Goal: Book appointment/travel/reservation

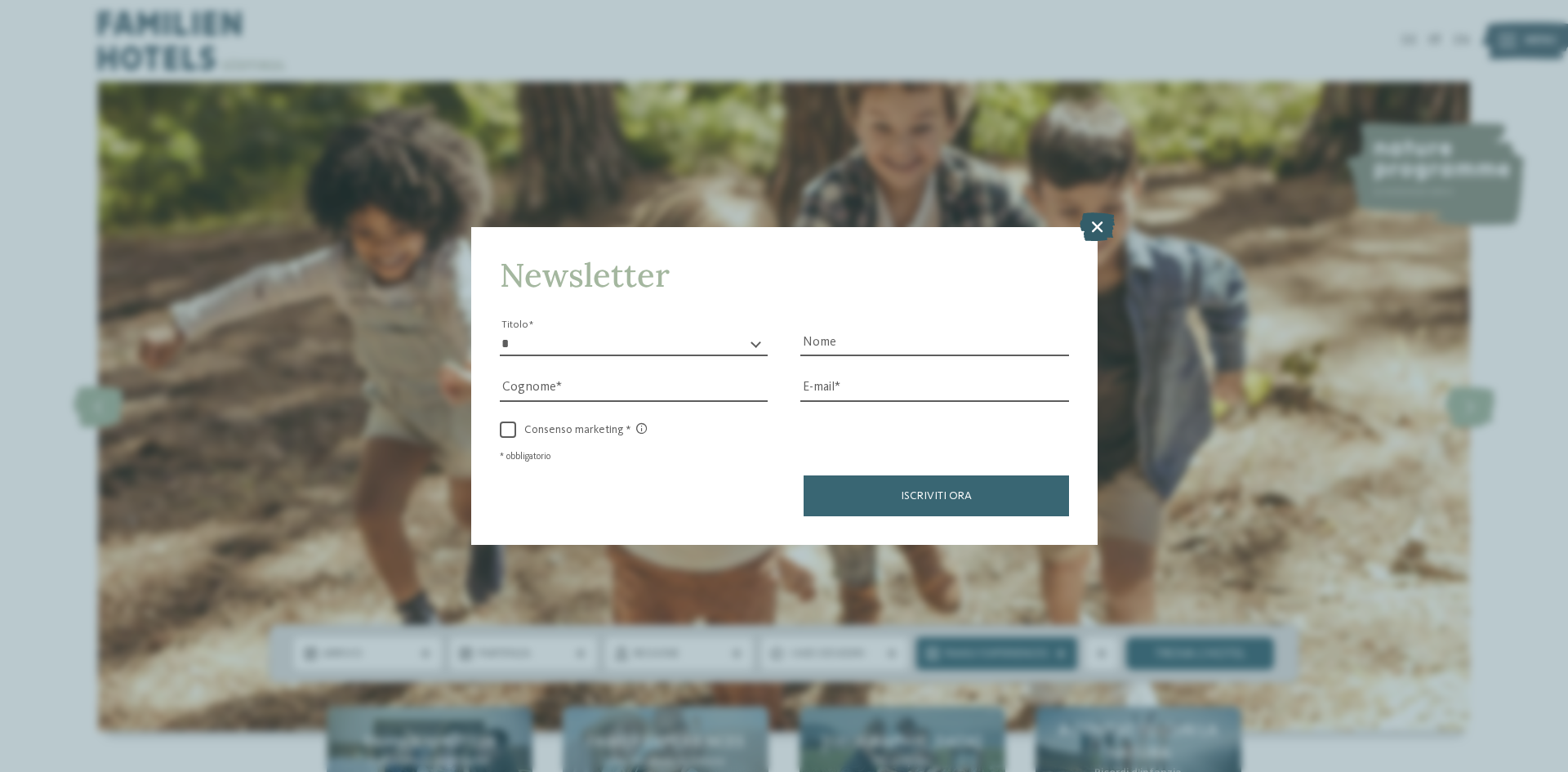
click at [1099, 216] on icon at bounding box center [1098, 226] width 35 height 28
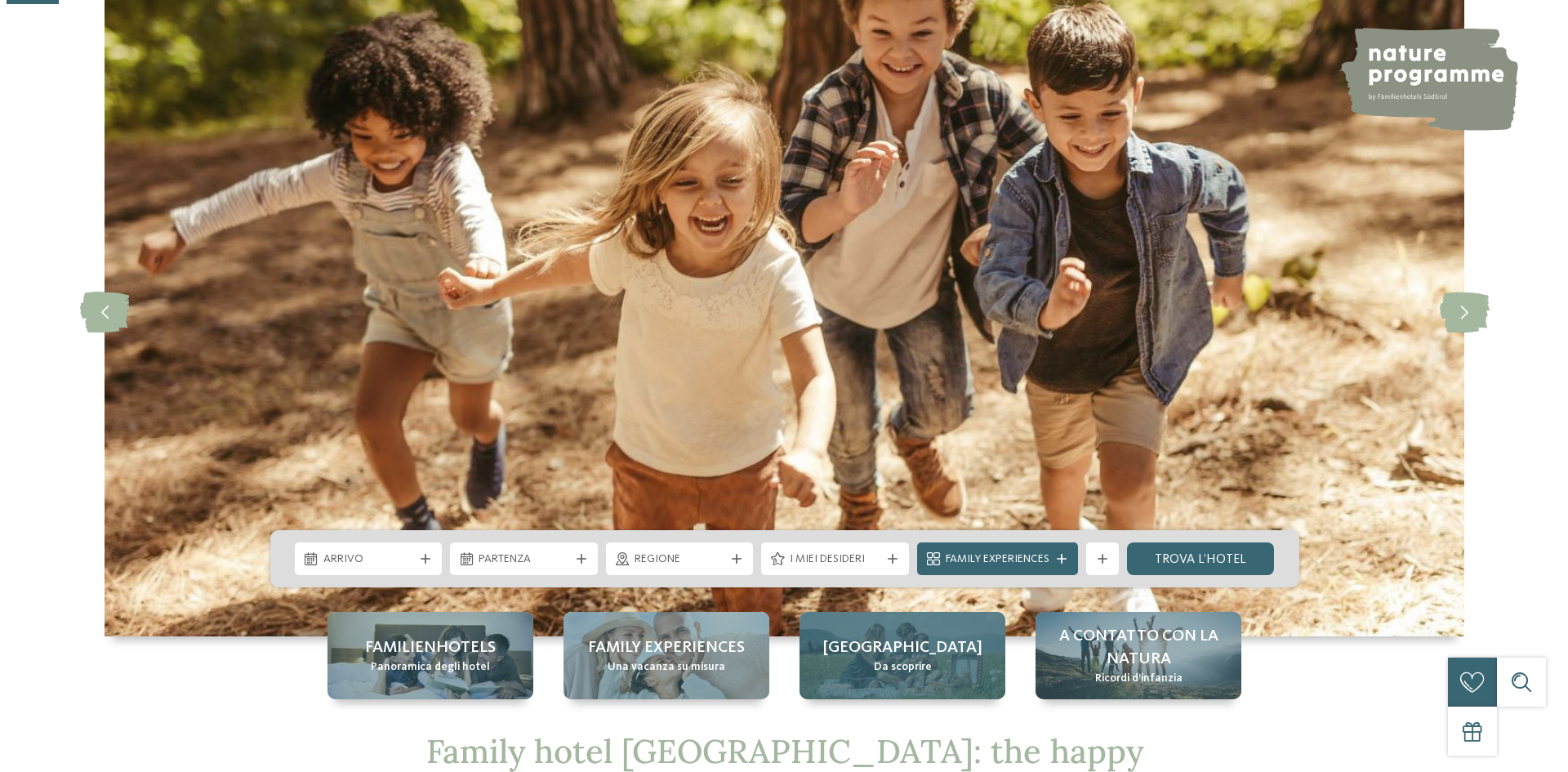
scroll to position [245, 0]
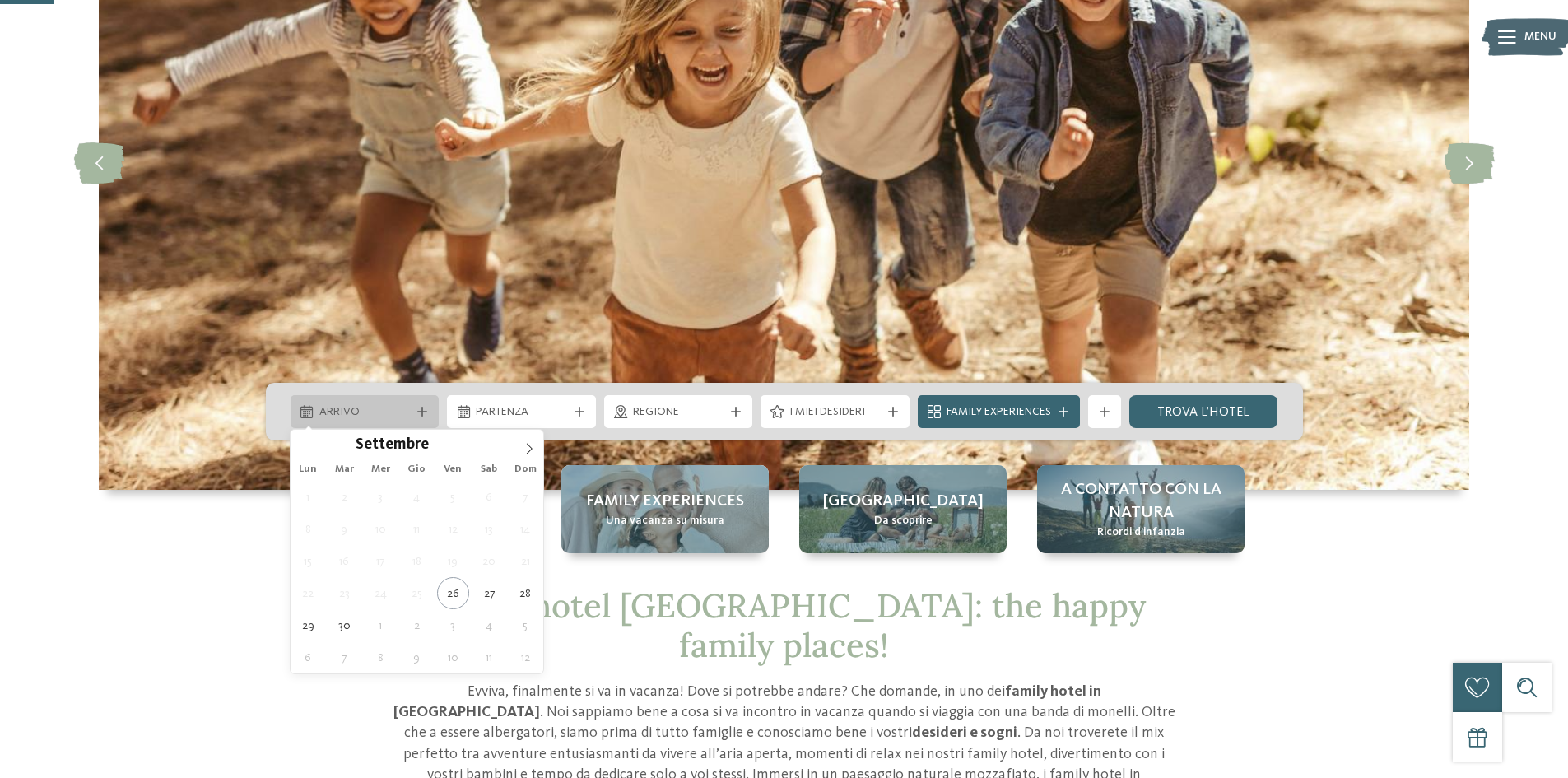
click at [414, 410] on div at bounding box center [422, 411] width 17 height 10
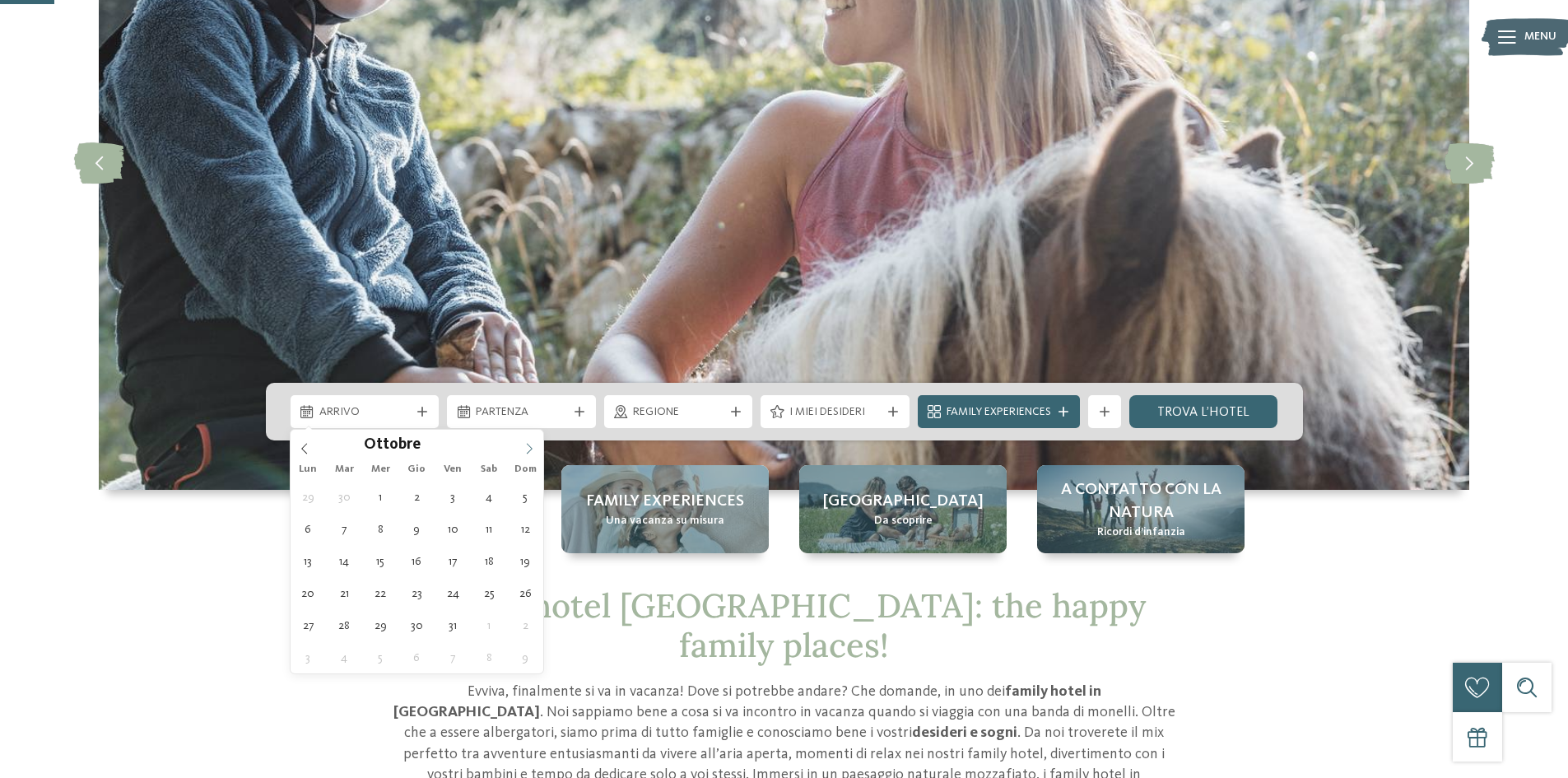
click at [530, 446] on icon at bounding box center [530, 449] width 12 height 12
type div "[DATE]"
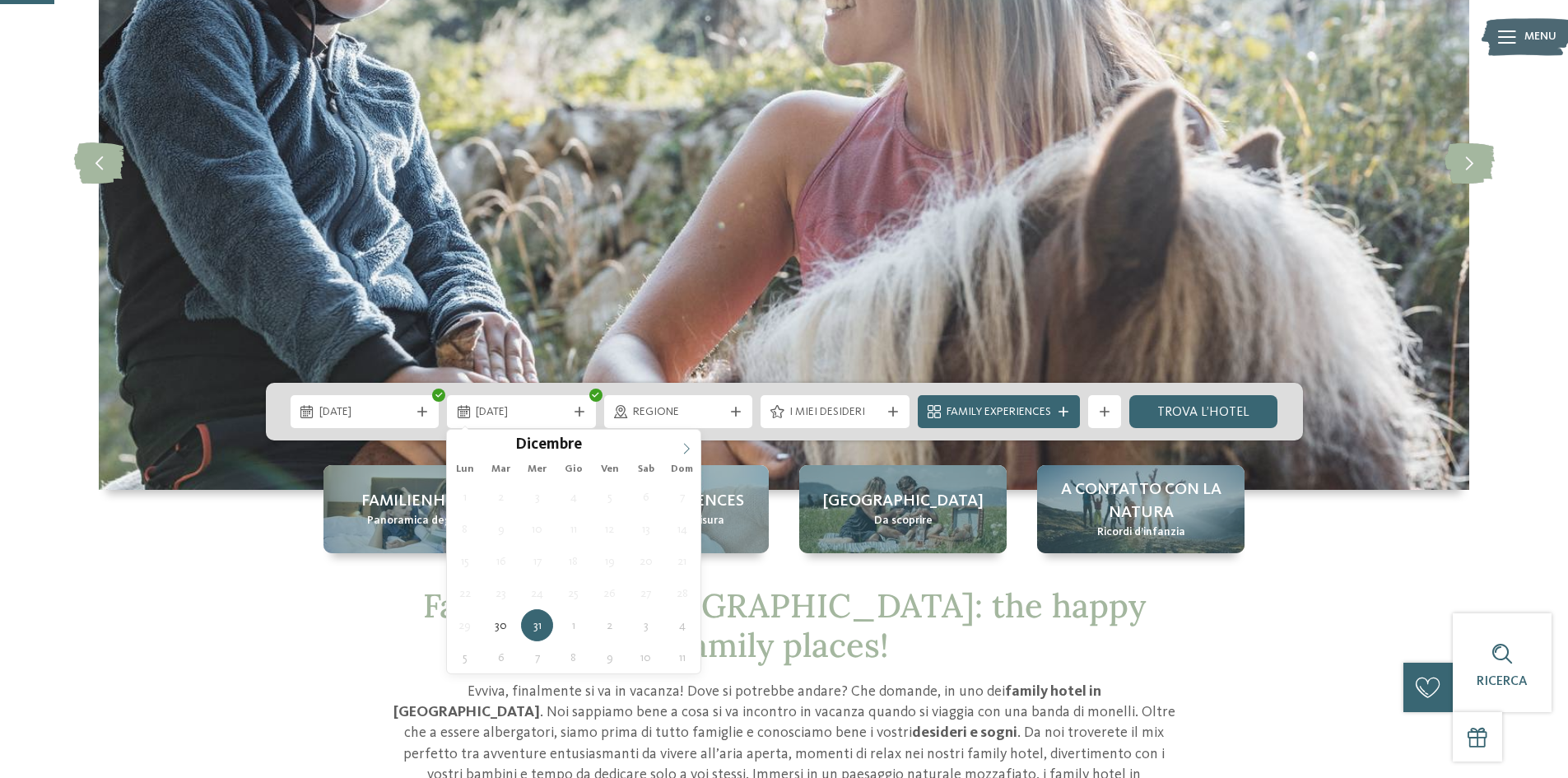
type input "****"
click at [681, 441] on span at bounding box center [686, 444] width 28 height 28
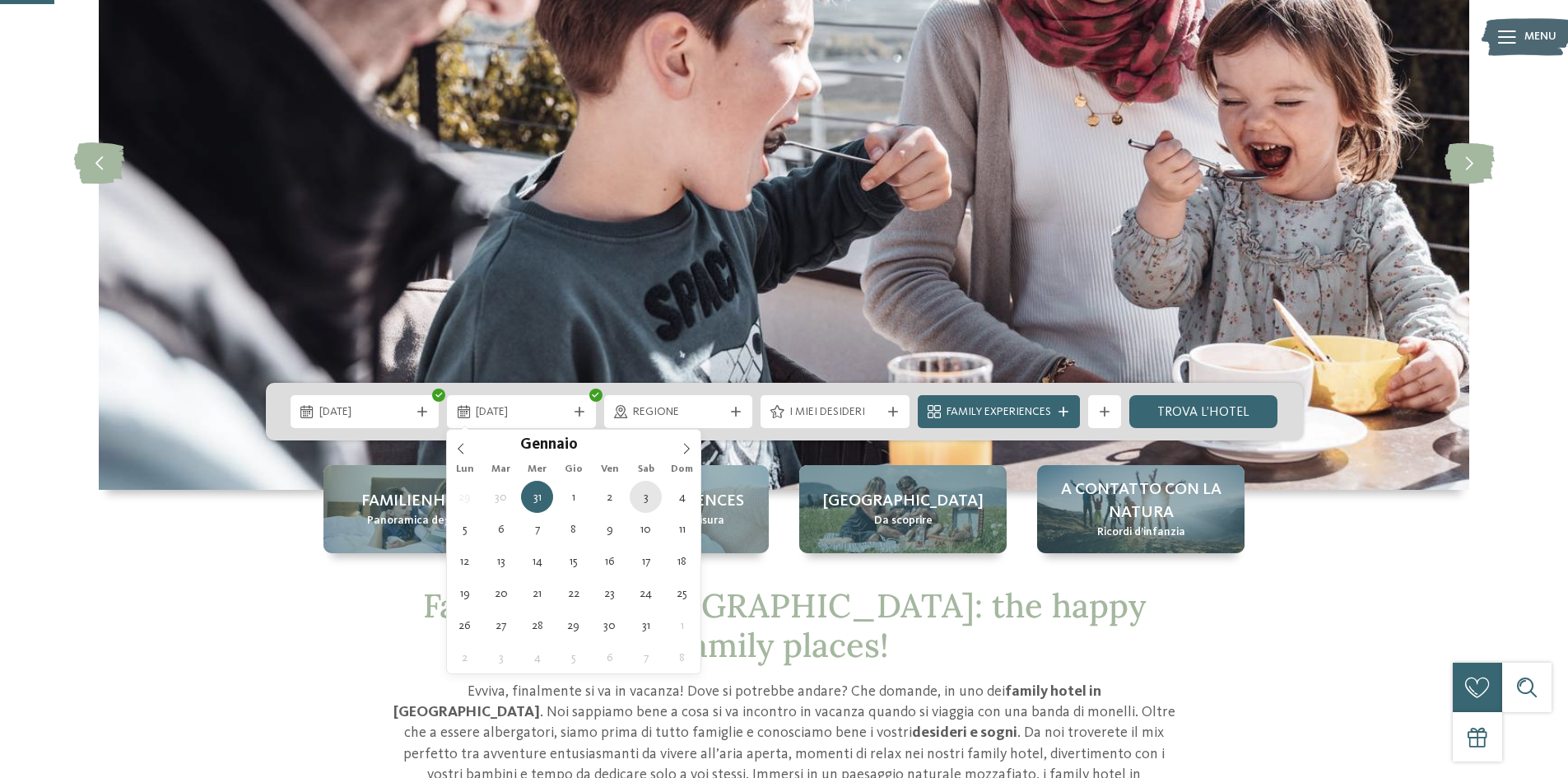
type div "[DATE]"
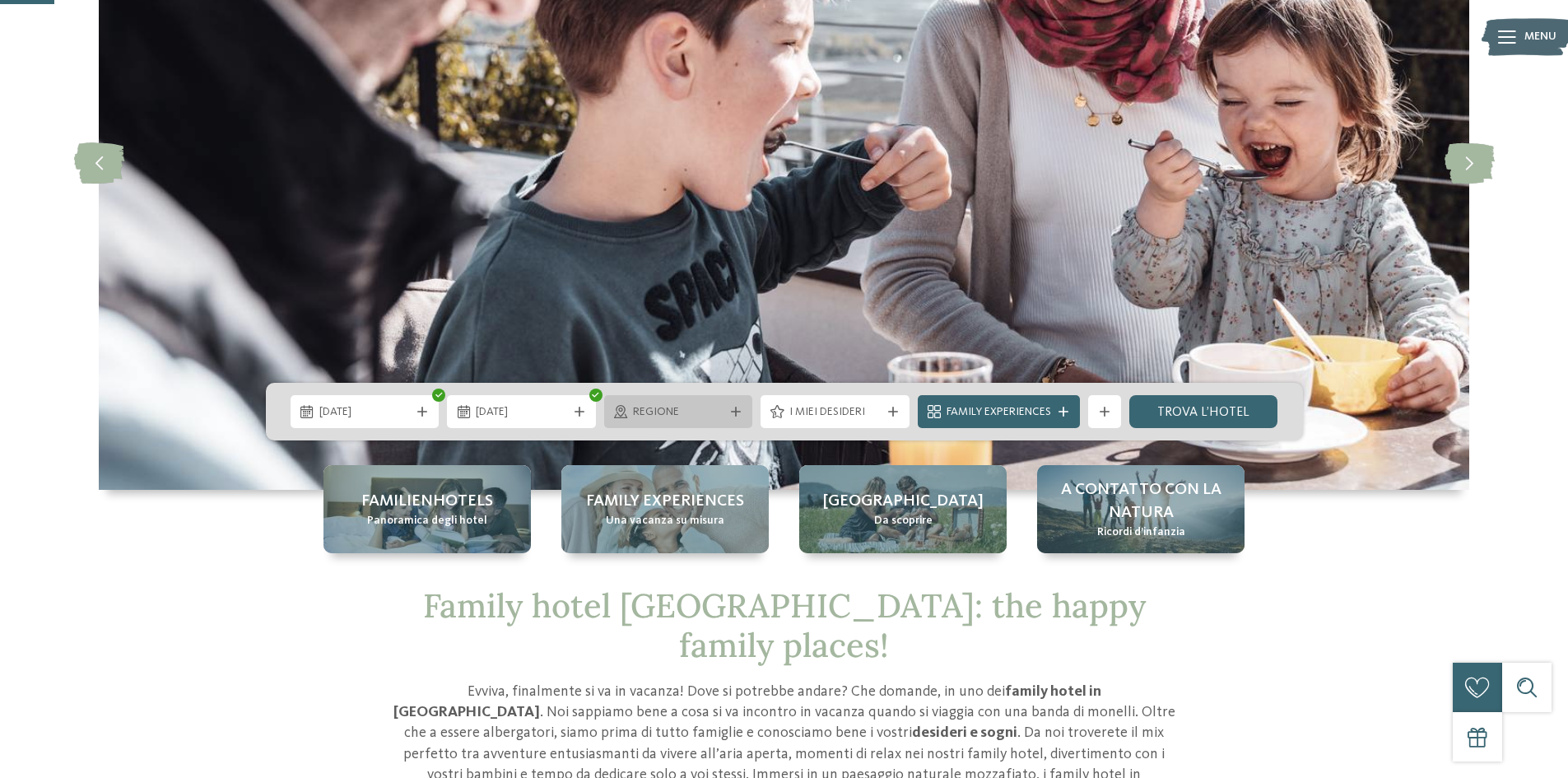
click at [714, 405] on span "Regione" at bounding box center [679, 412] width 92 height 17
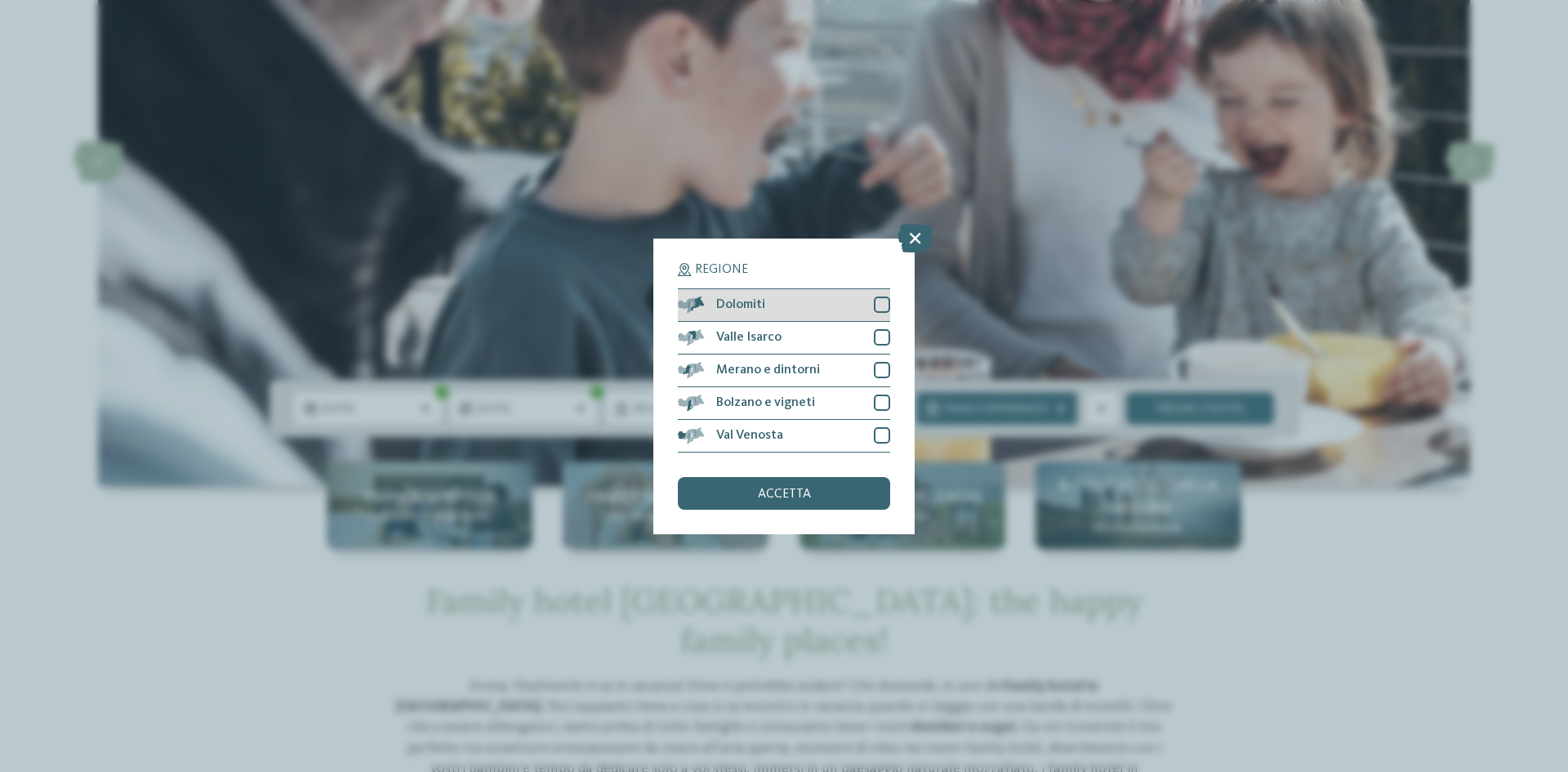
click at [820, 308] on div "Dolomiti" at bounding box center [784, 306] width 212 height 33
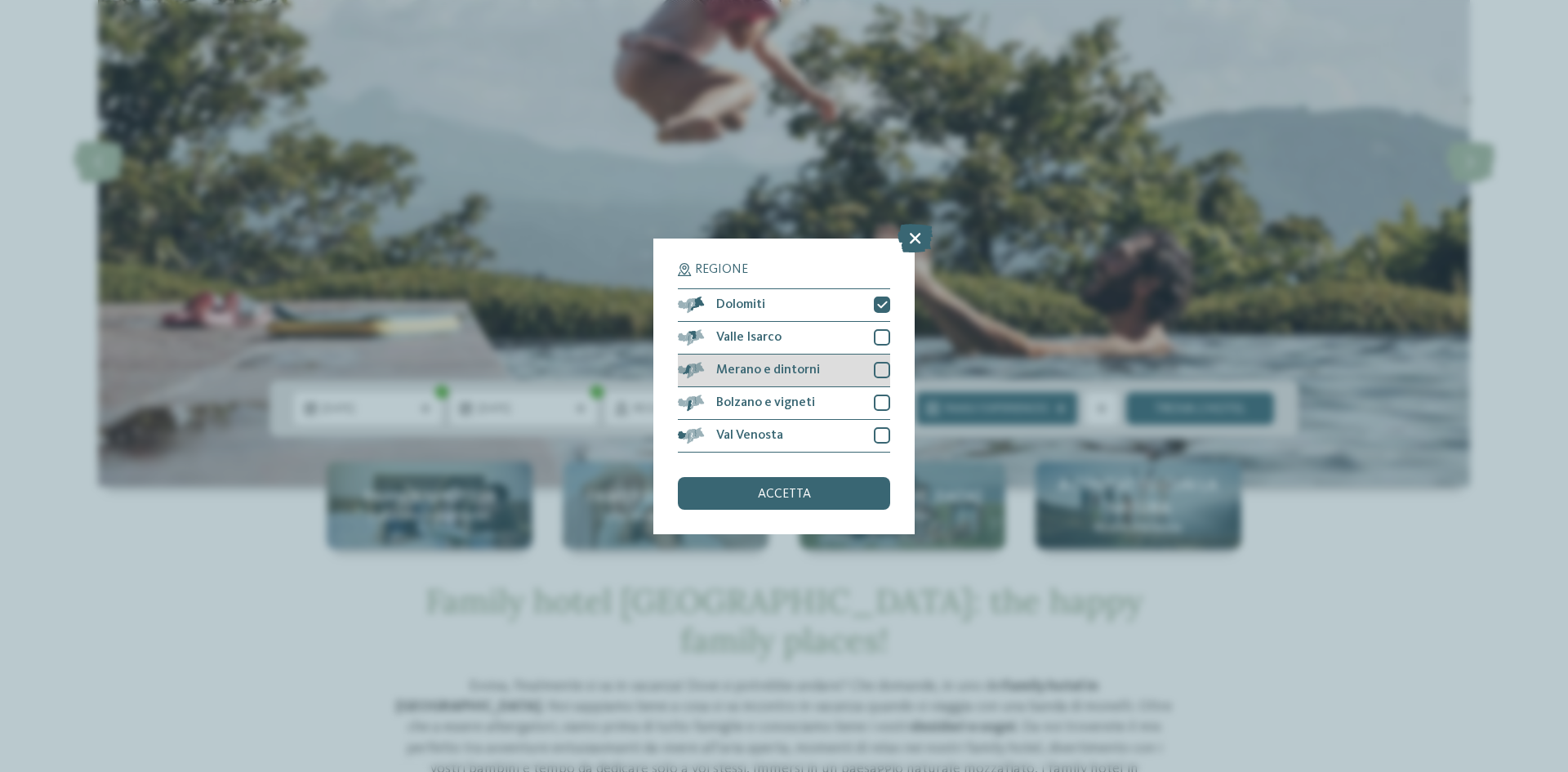
click at [879, 369] on div at bounding box center [881, 370] width 16 height 16
click at [875, 417] on div "Bolzano e vigneti" at bounding box center [784, 403] width 212 height 33
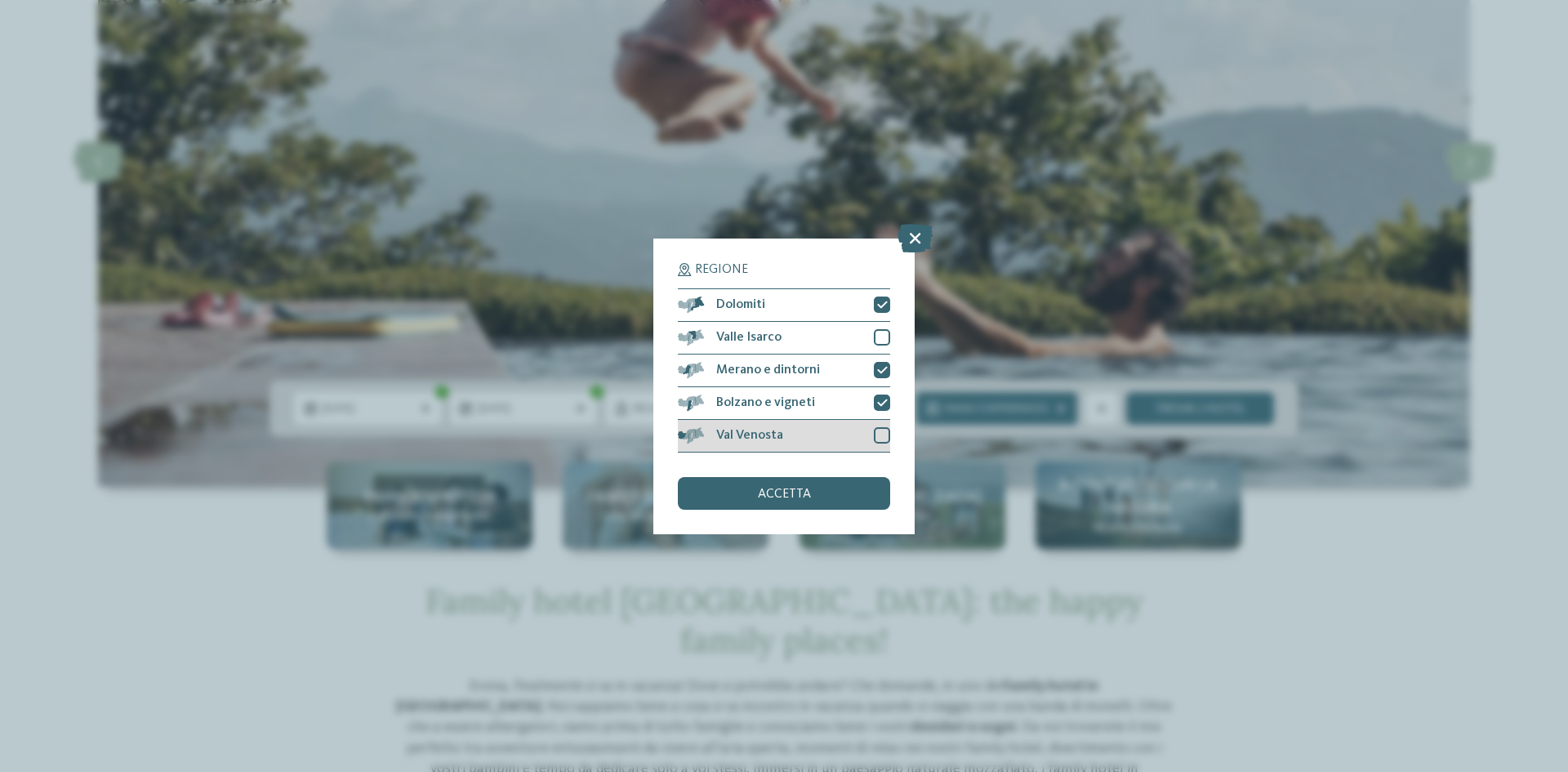
click at [883, 445] on div "Val Venosta" at bounding box center [784, 436] width 212 height 33
click at [867, 494] on div "accetta" at bounding box center [784, 494] width 212 height 33
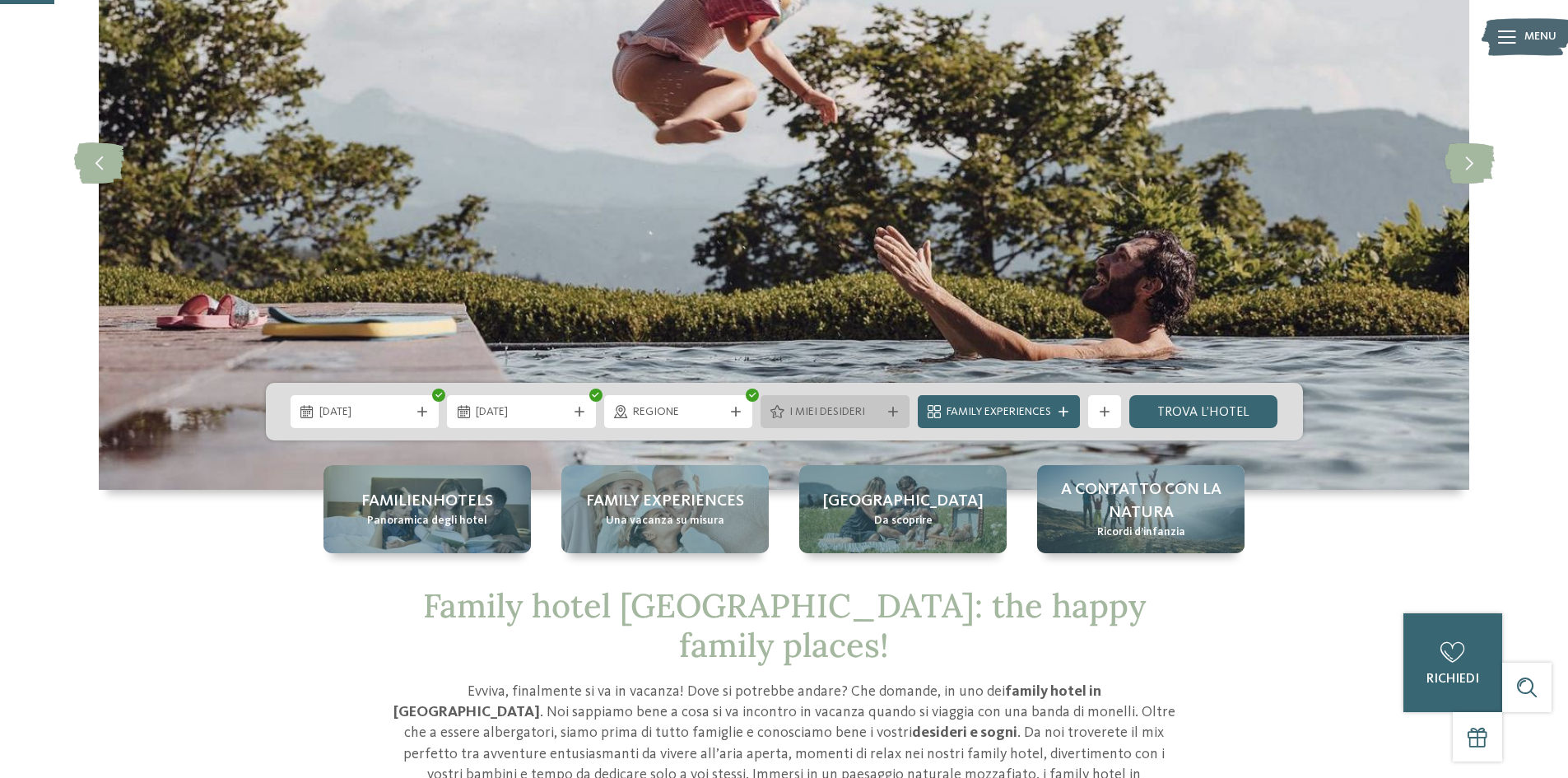
click at [885, 409] on div at bounding box center [893, 411] width 17 height 10
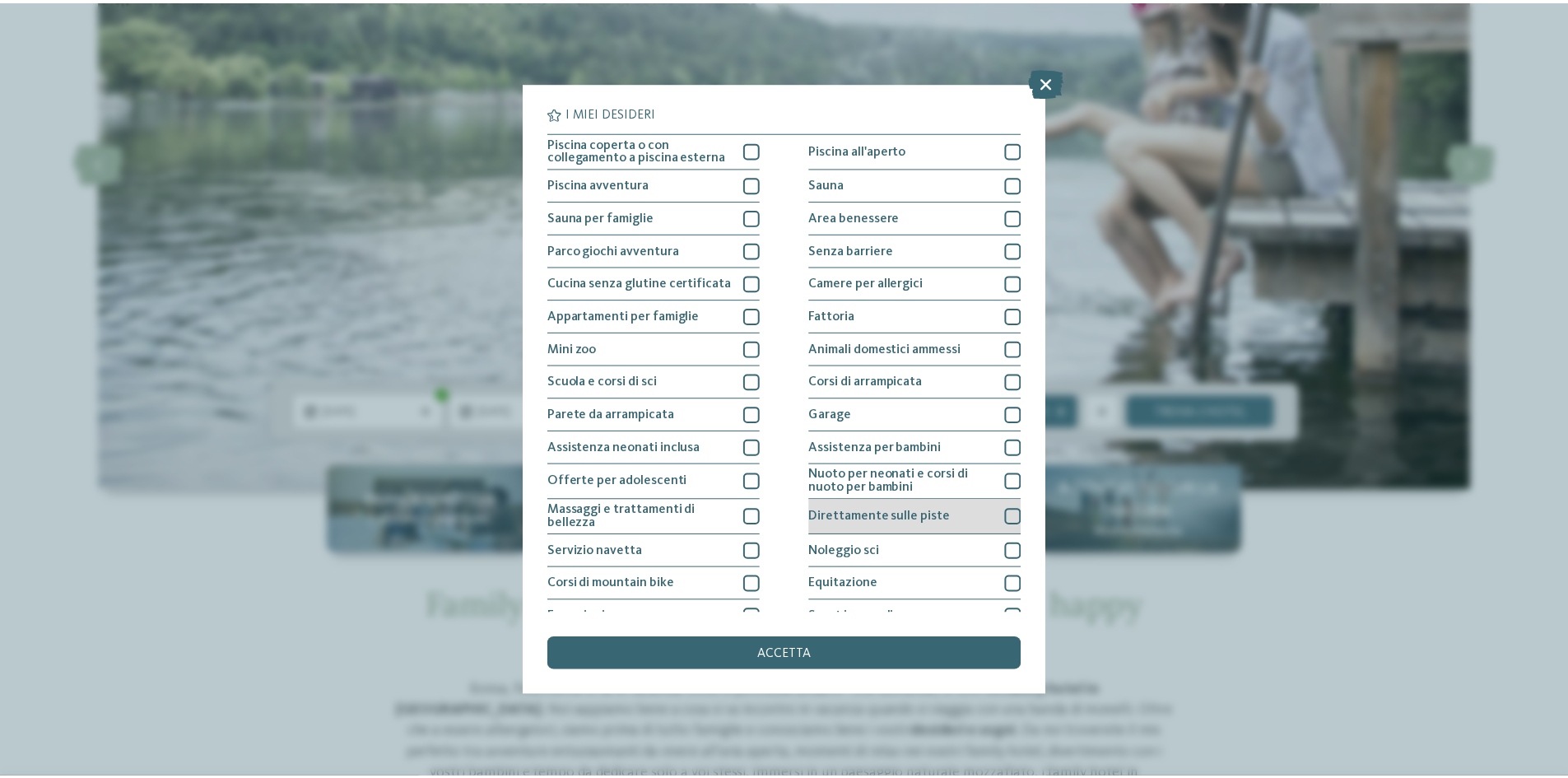
scroll to position [0, 0]
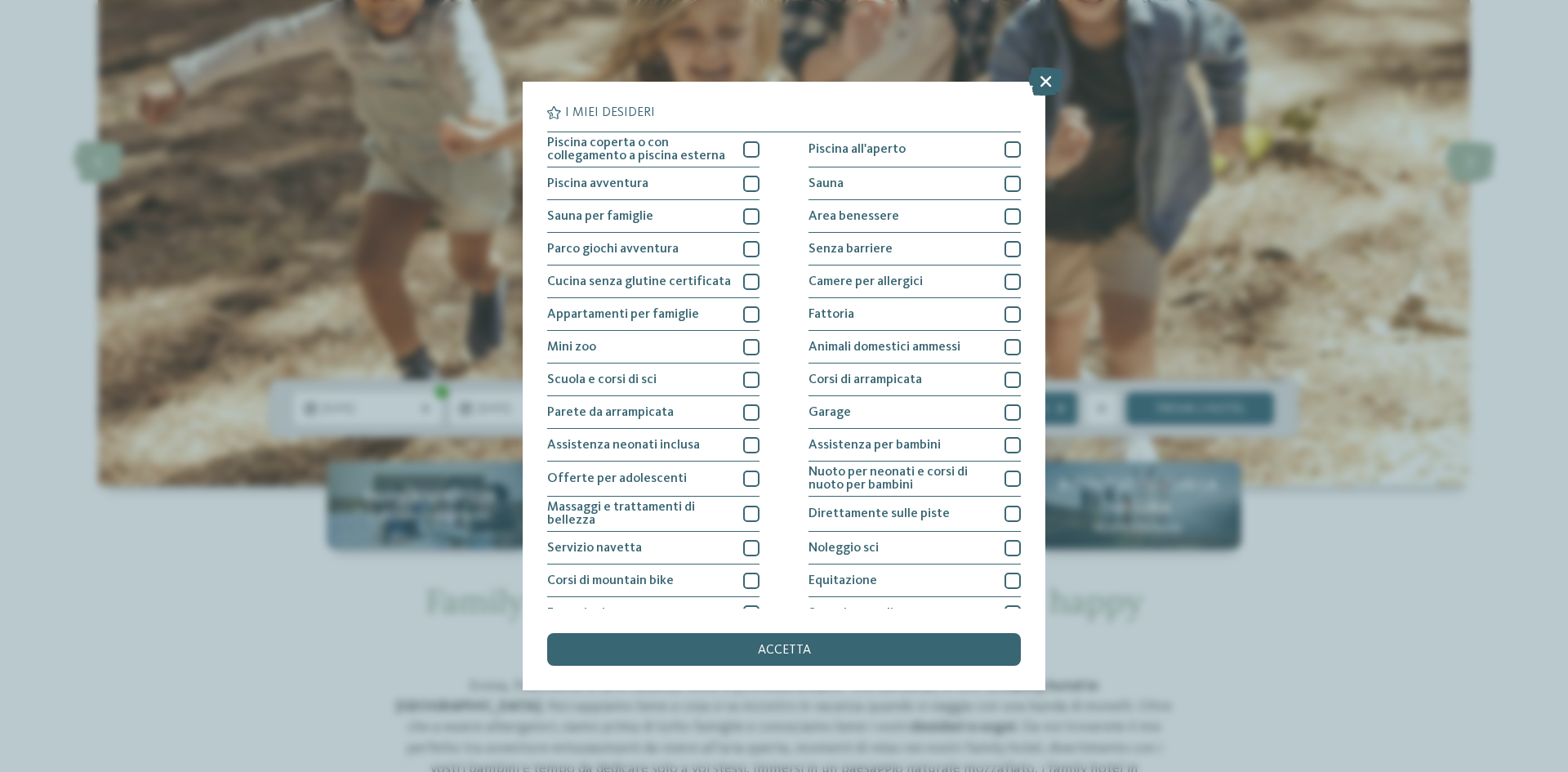
click at [1257, 246] on div "I miei desideri Piscina coperta o con collegamento a piscina esterna Piscina al…" at bounding box center [784, 386] width 1568 height 772
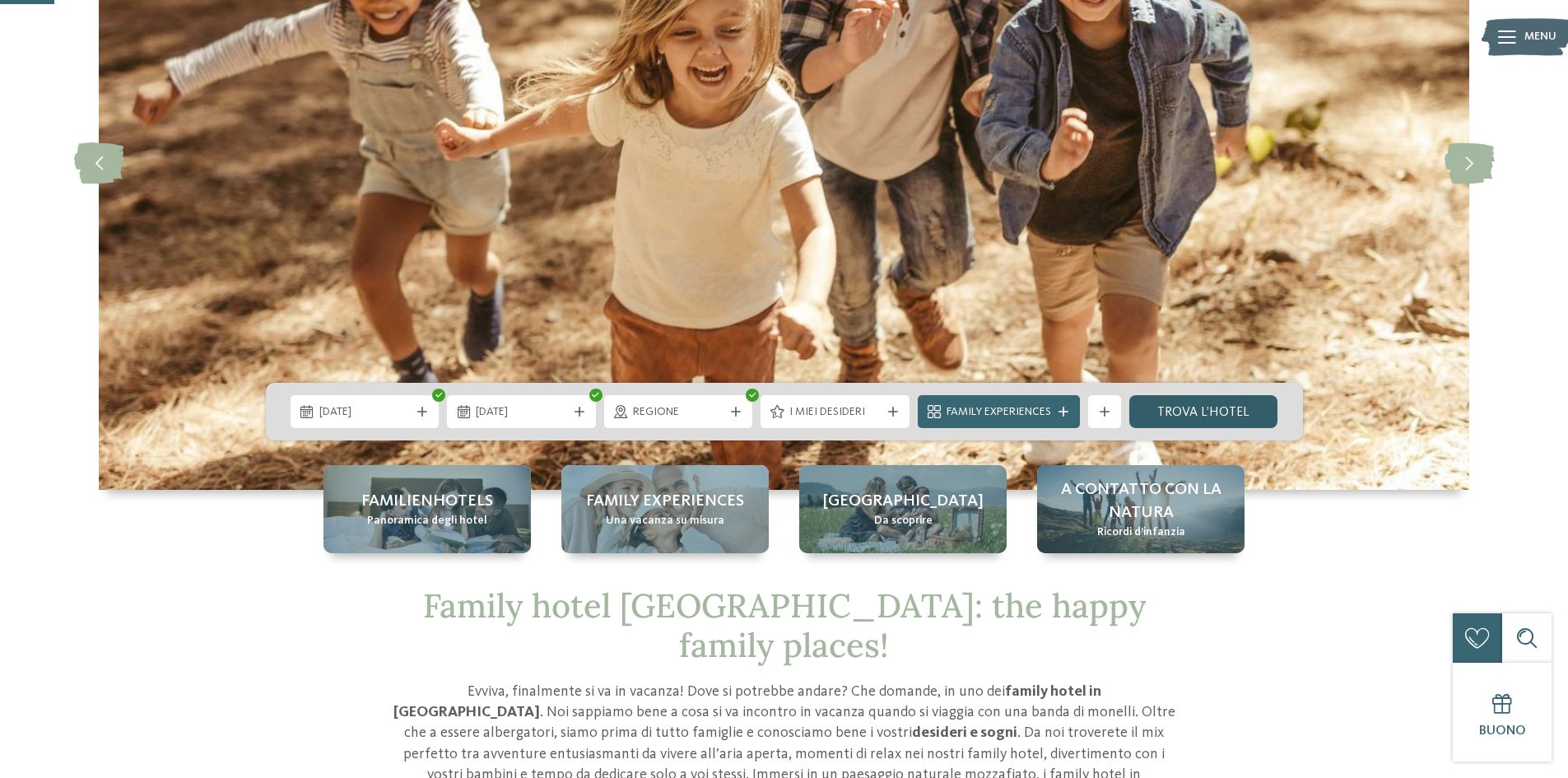
click at [1221, 417] on link "trova l’hotel" at bounding box center [1204, 411] width 148 height 33
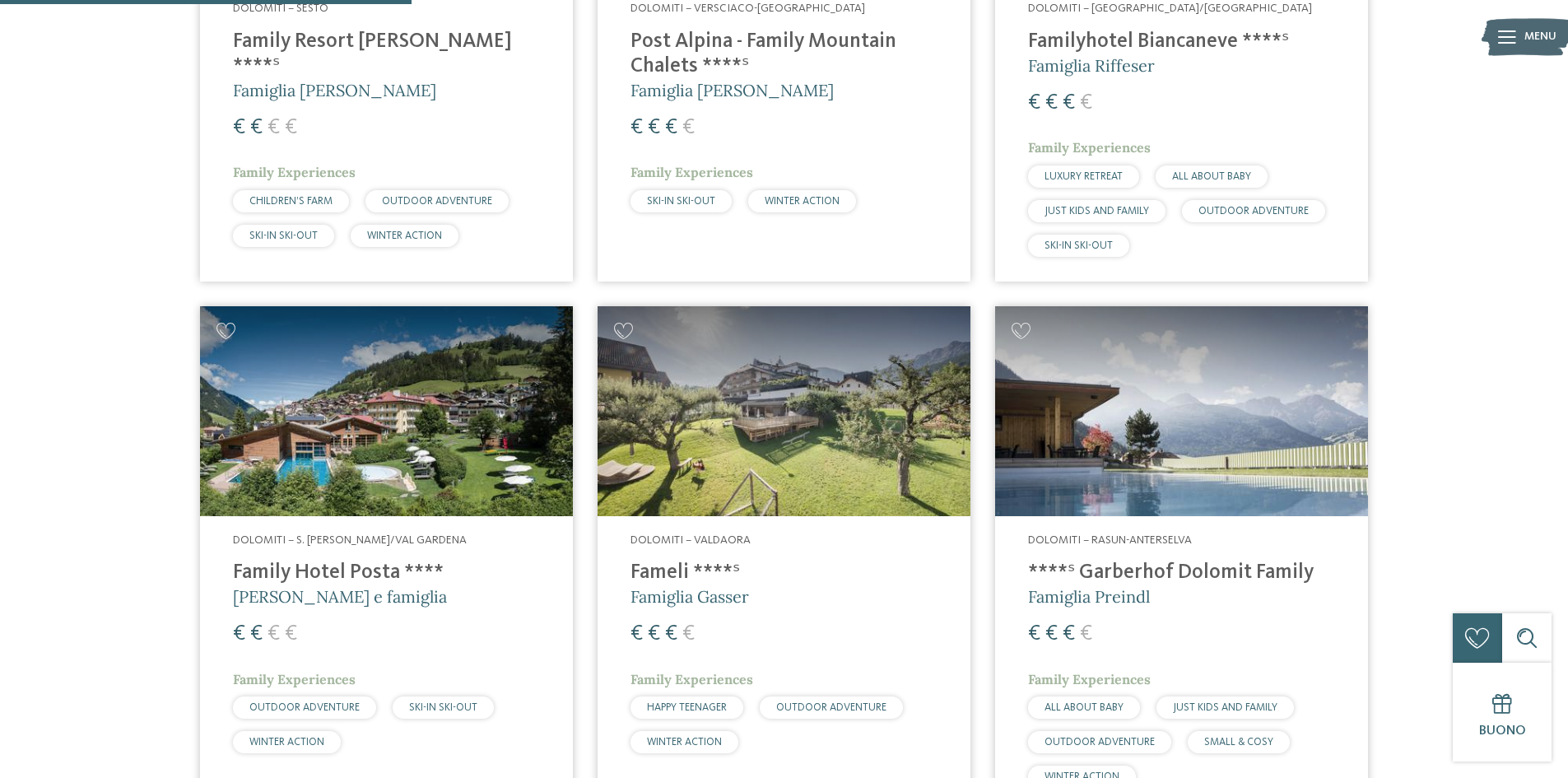
scroll to position [1032, 0]
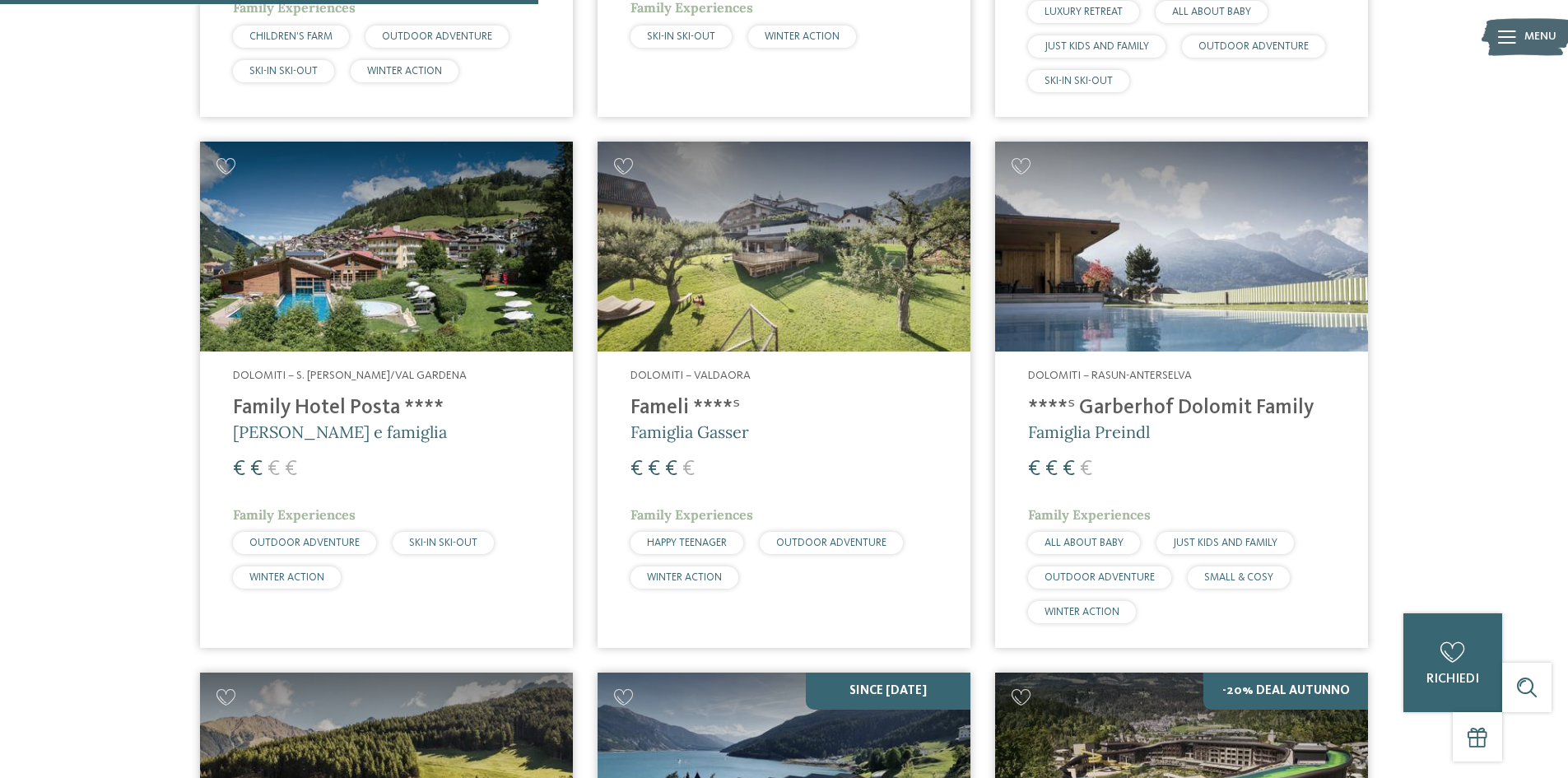
click at [375, 411] on h4 "Family Hotel Posta ****" at bounding box center [386, 408] width 307 height 24
